Goal: Feedback & Contribution: Submit feedback/report problem

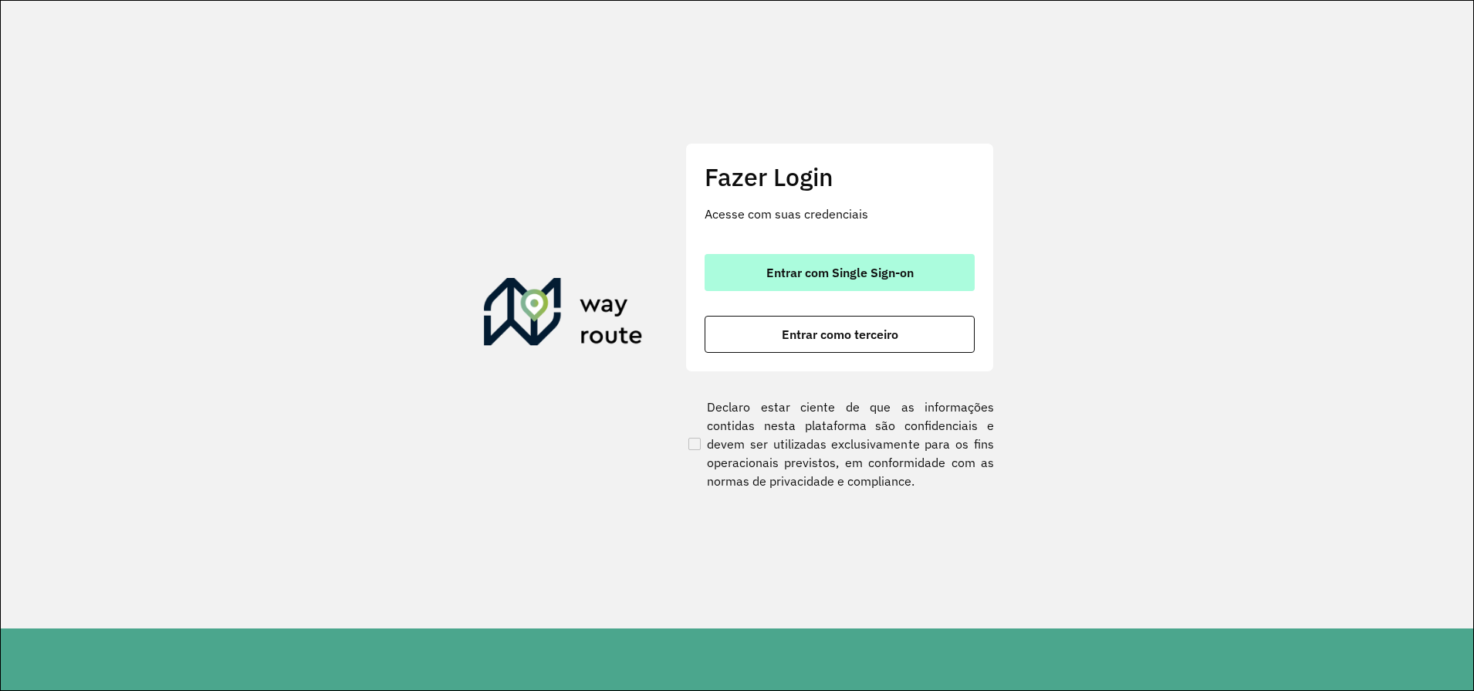
click at [891, 259] on button "Entrar com Single Sign-on" at bounding box center [840, 272] width 270 height 37
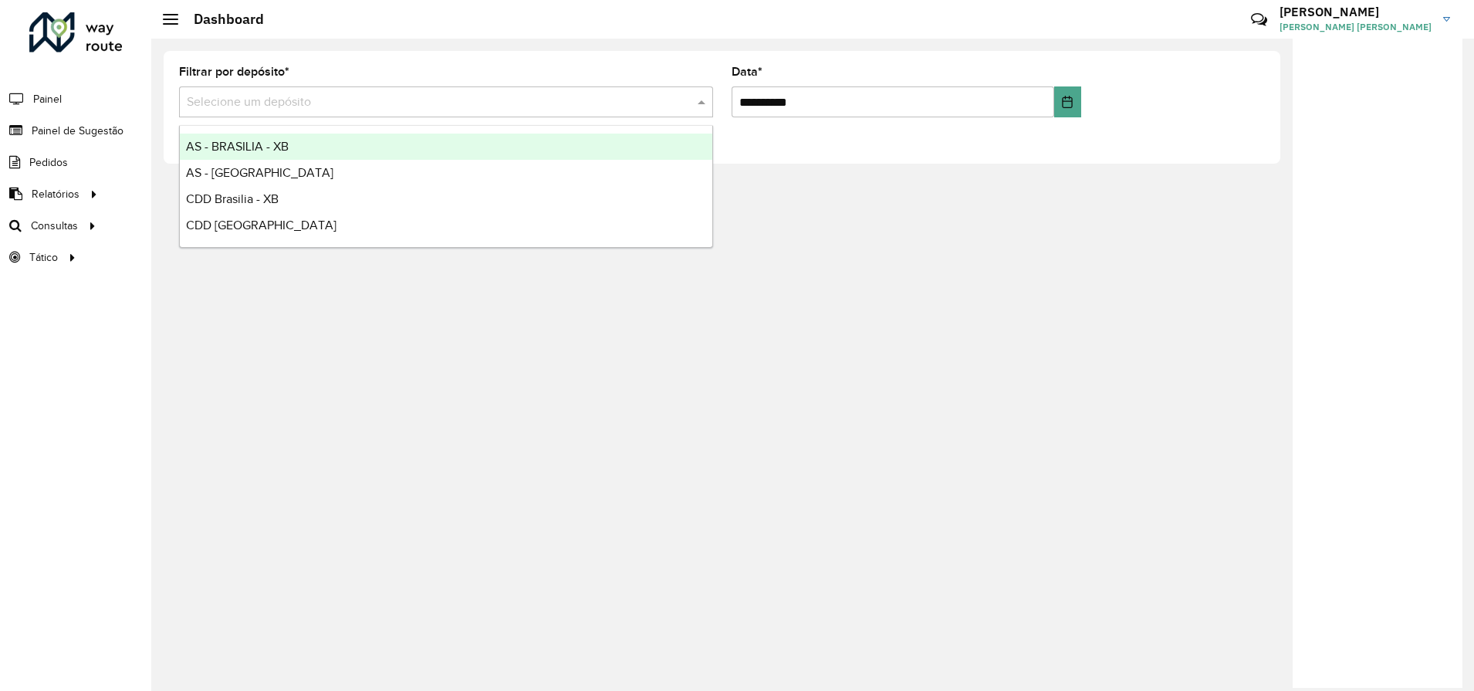
click at [272, 107] on input "text" at bounding box center [431, 102] width 488 height 19
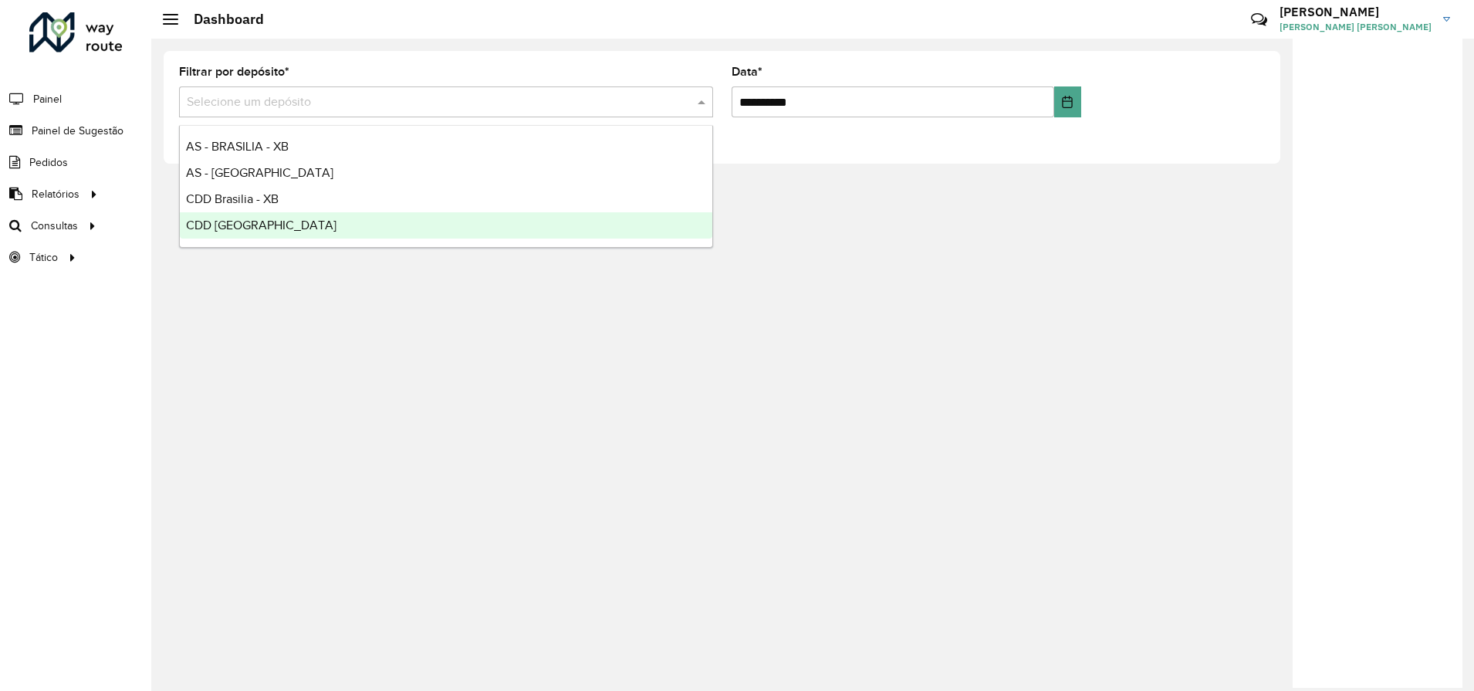
click at [298, 219] on div "CDD [GEOGRAPHIC_DATA]" at bounding box center [446, 225] width 533 height 26
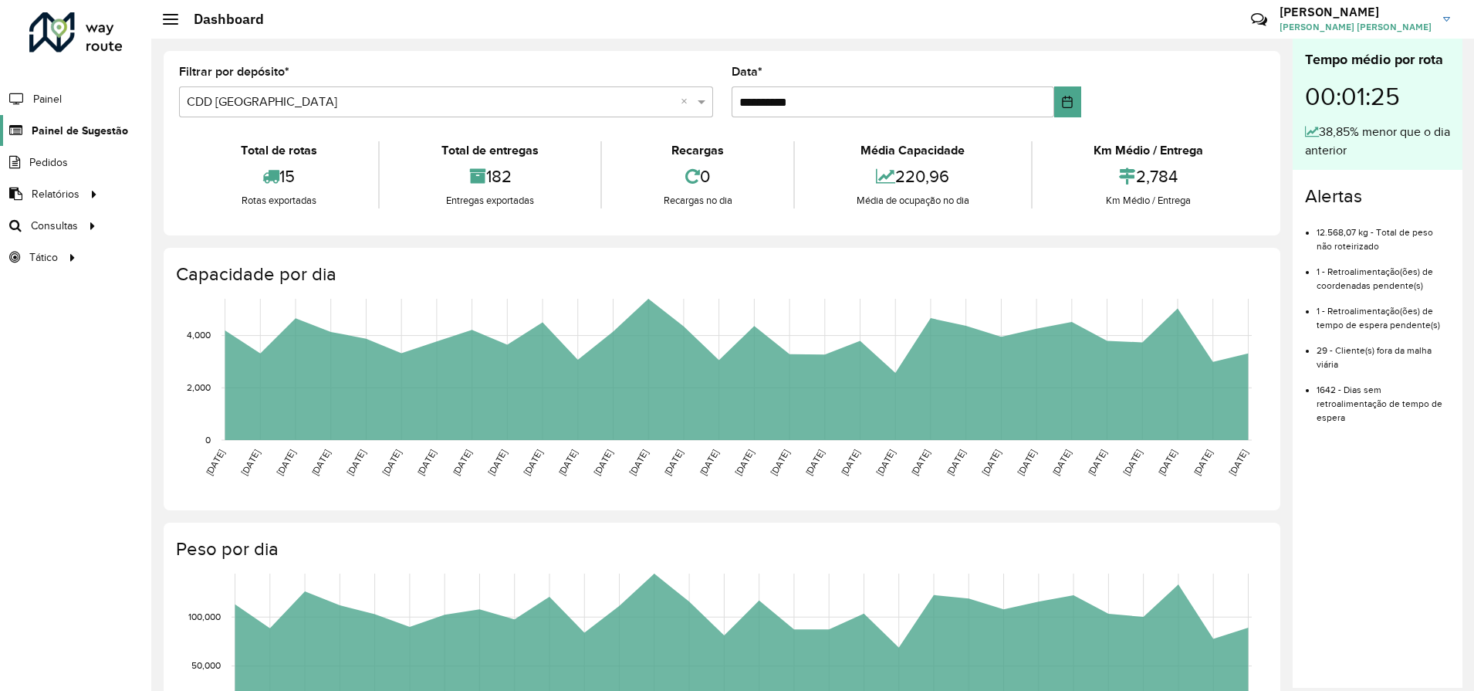
click at [63, 134] on span "Painel de Sugestão" at bounding box center [80, 131] width 96 height 16
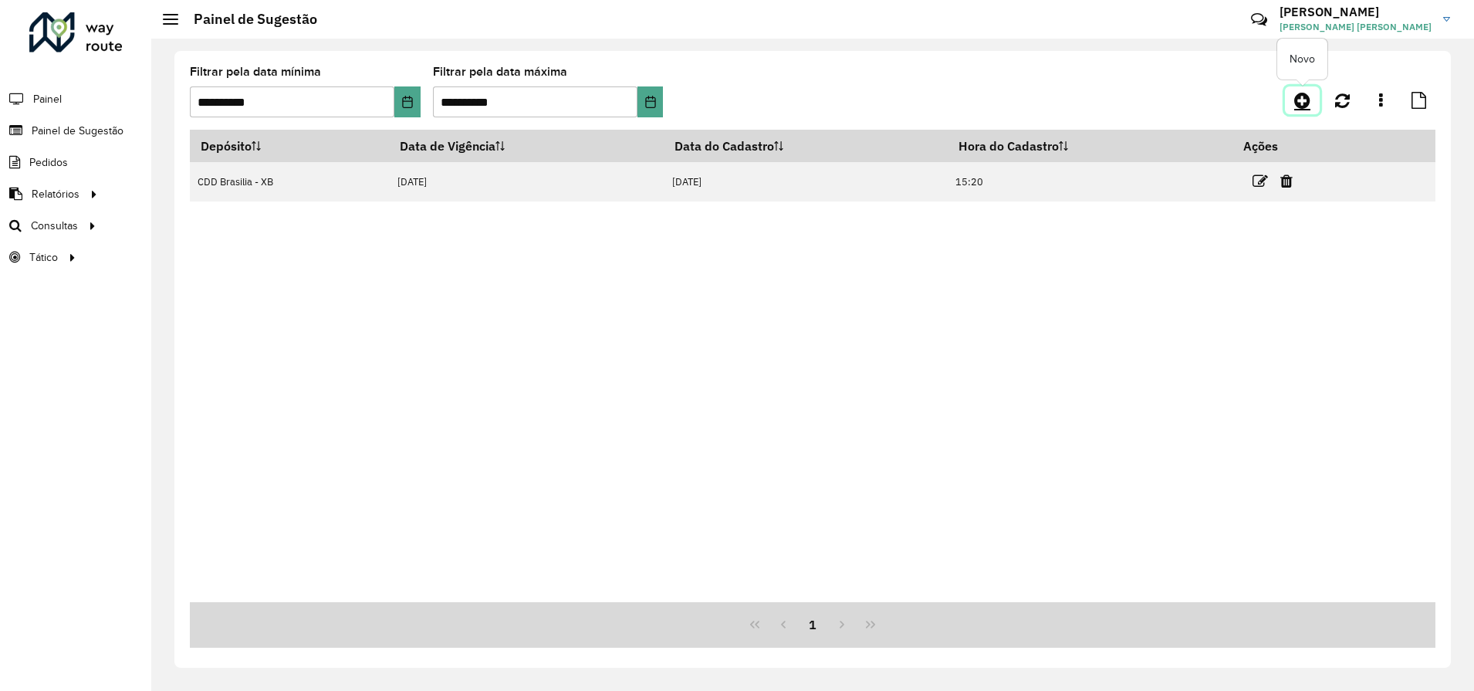
click at [1299, 98] on icon at bounding box center [1302, 100] width 16 height 19
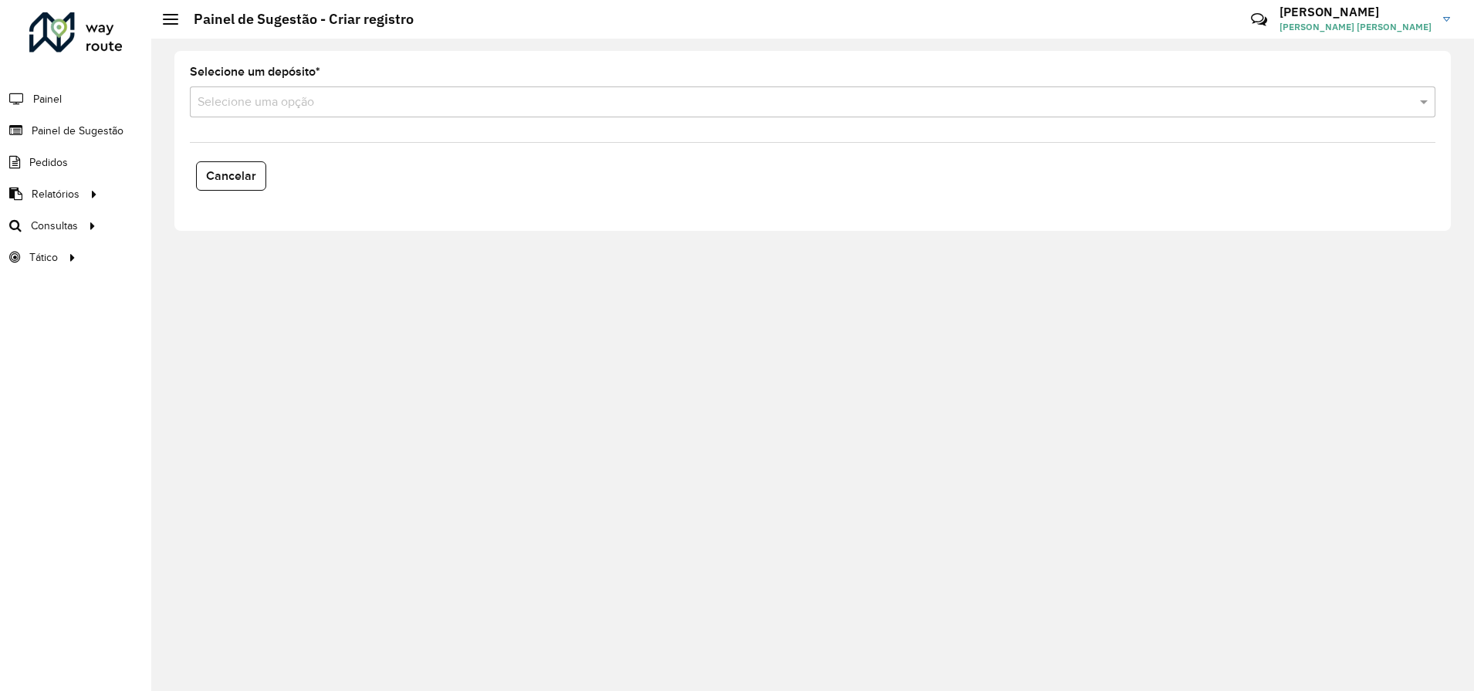
click at [308, 95] on input "text" at bounding box center [797, 102] width 1199 height 19
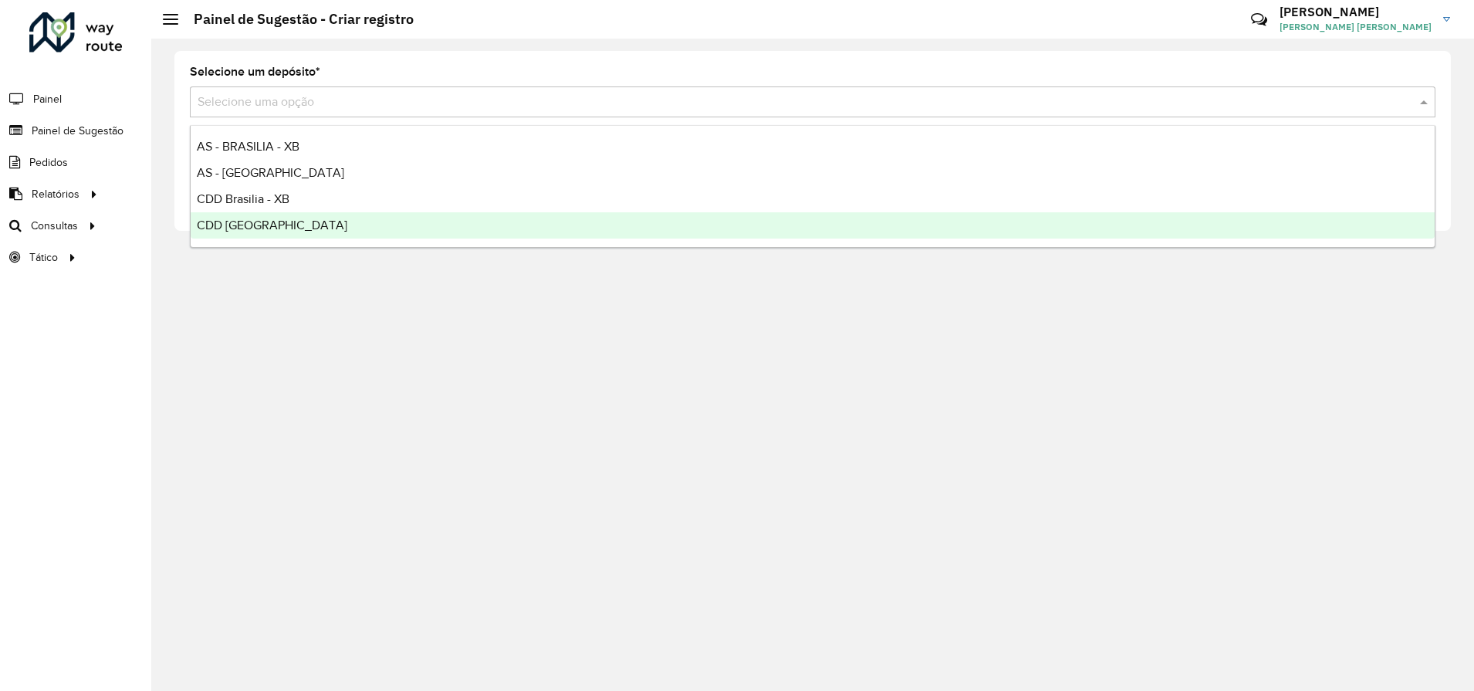
click at [290, 227] on span "CDD [GEOGRAPHIC_DATA]" at bounding box center [272, 224] width 150 height 13
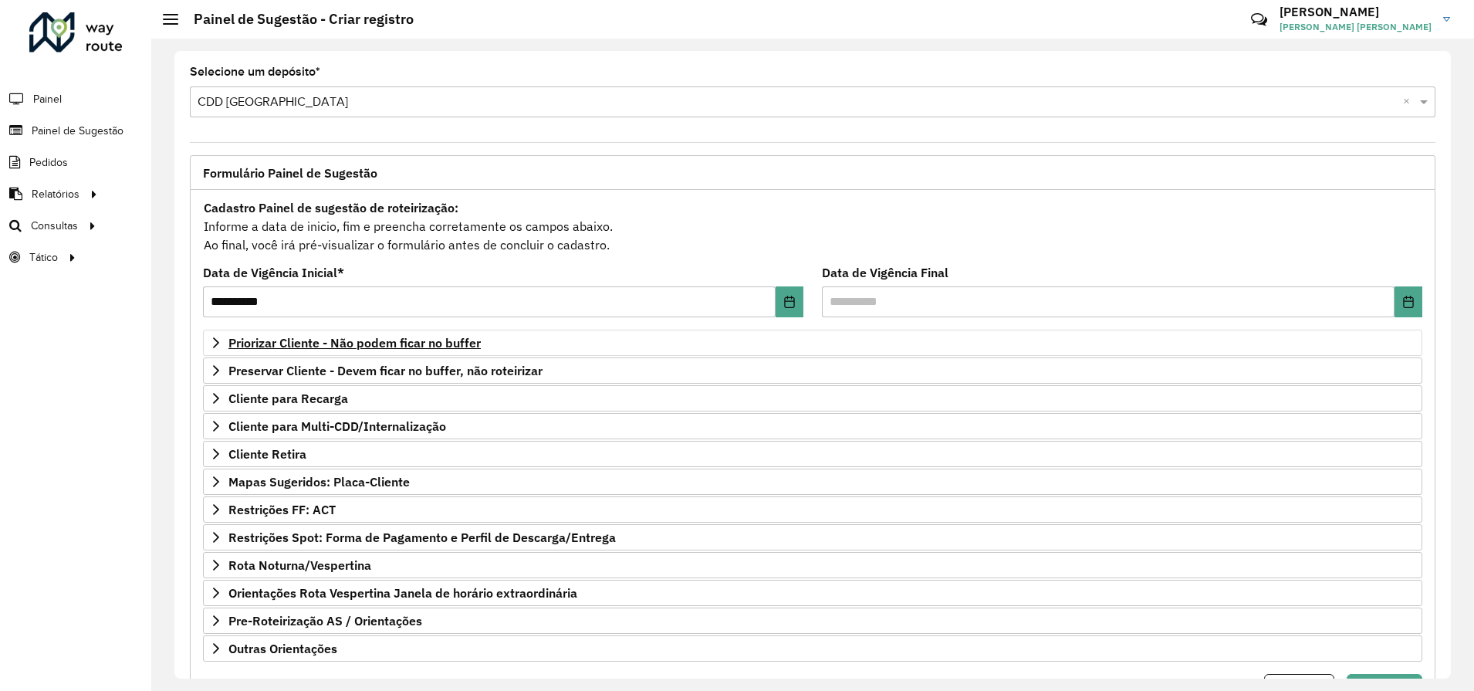
scroll to position [79, 0]
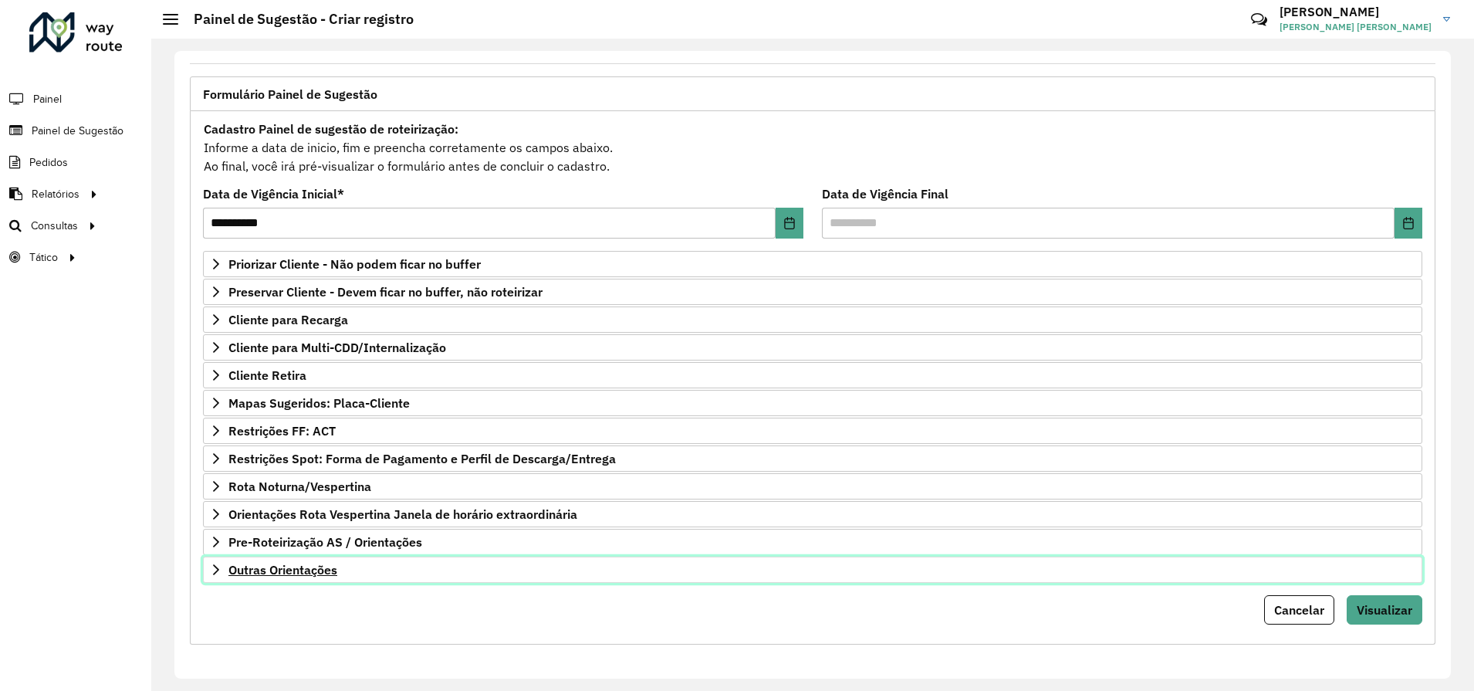
click at [308, 569] on span "Outras Orientações" at bounding box center [282, 569] width 109 height 12
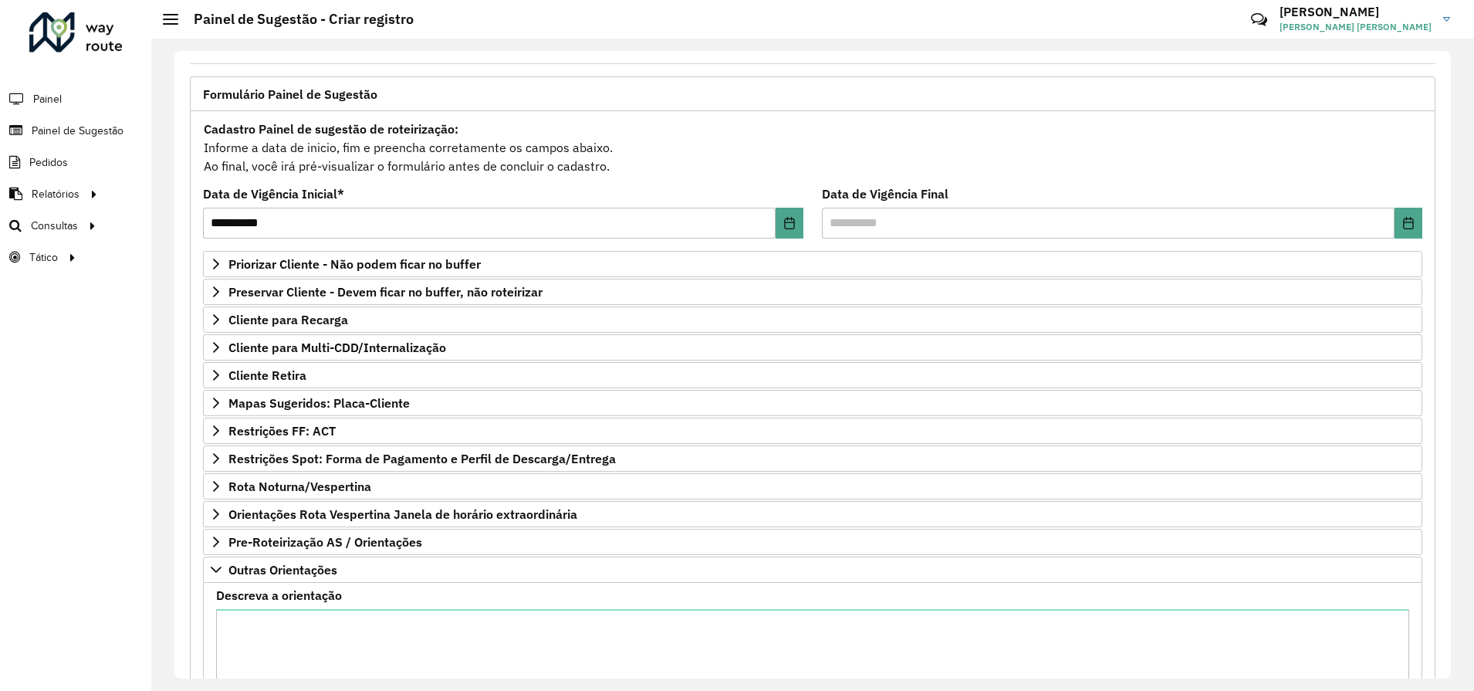
click at [314, 603] on label "Descreva a orientação" at bounding box center [279, 595] width 126 height 19
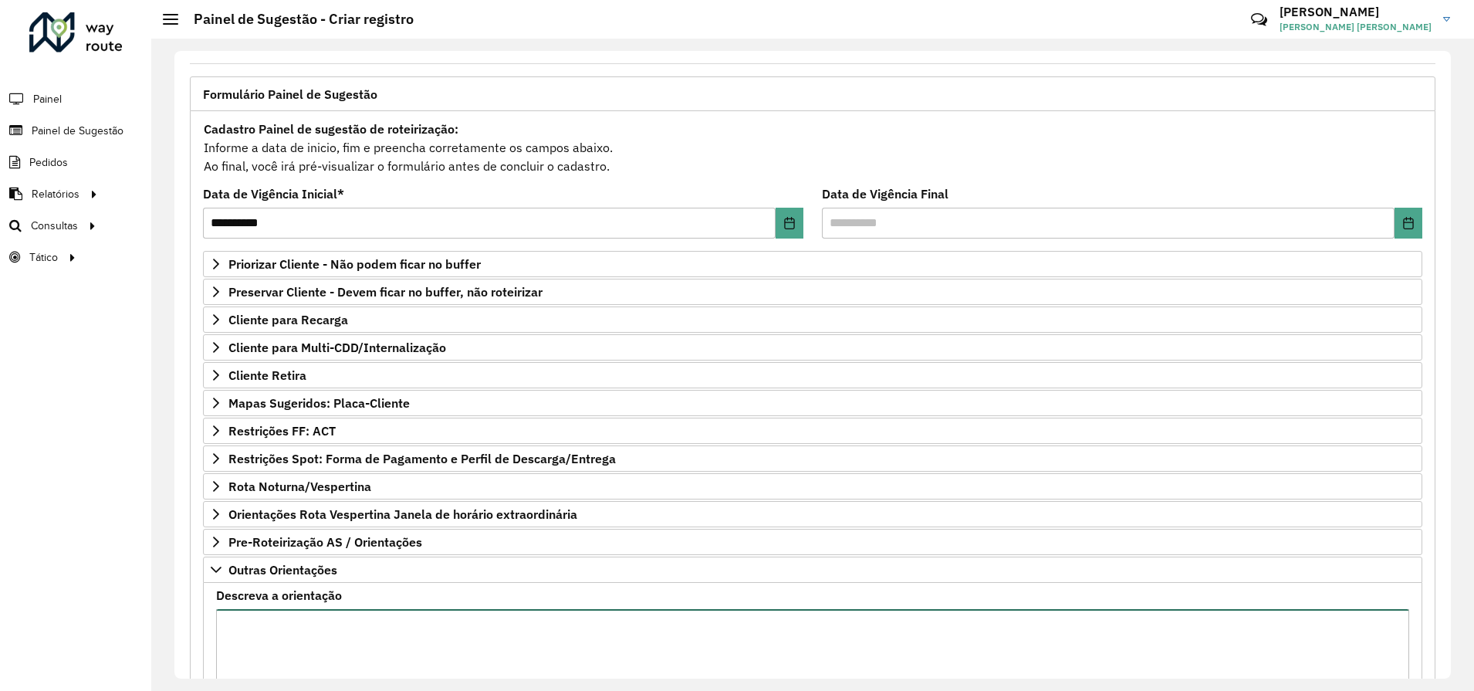
click at [314, 609] on textarea "Descreva a orientação" at bounding box center [812, 674] width 1193 height 130
click at [312, 631] on textarea "Descreva a orientação" at bounding box center [812, 674] width 1193 height 130
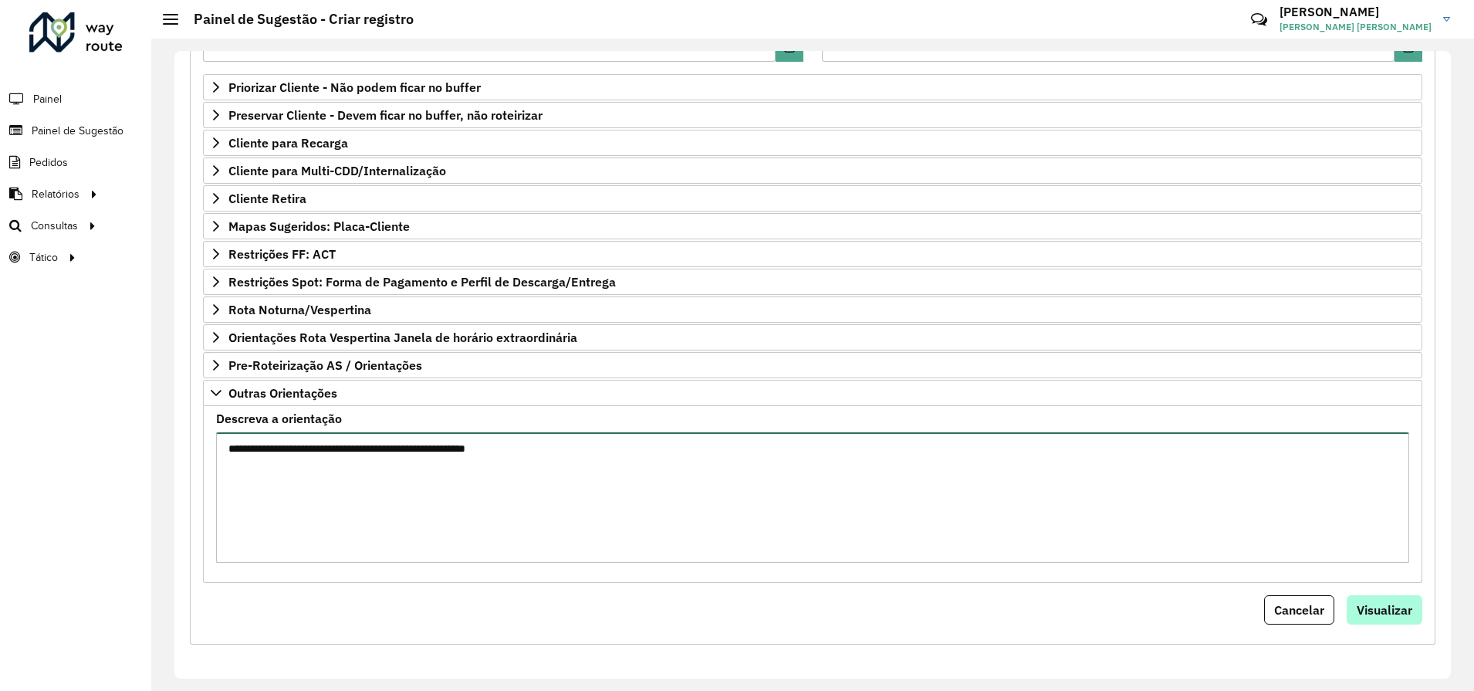
type textarea "**********"
click at [1402, 608] on span "Visualizar" at bounding box center [1385, 609] width 56 height 15
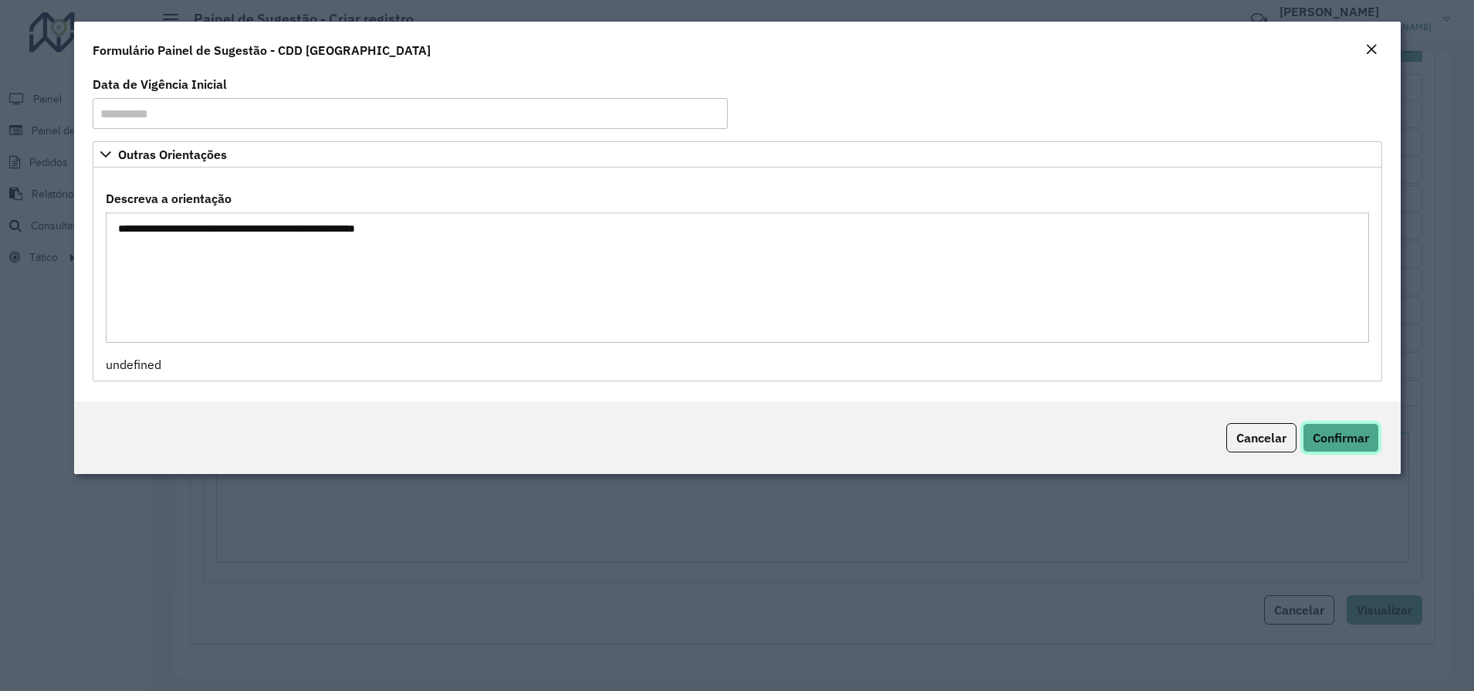
click at [1345, 441] on span "Confirmar" at bounding box center [1341, 437] width 56 height 15
